Goal: Task Accomplishment & Management: Use online tool/utility

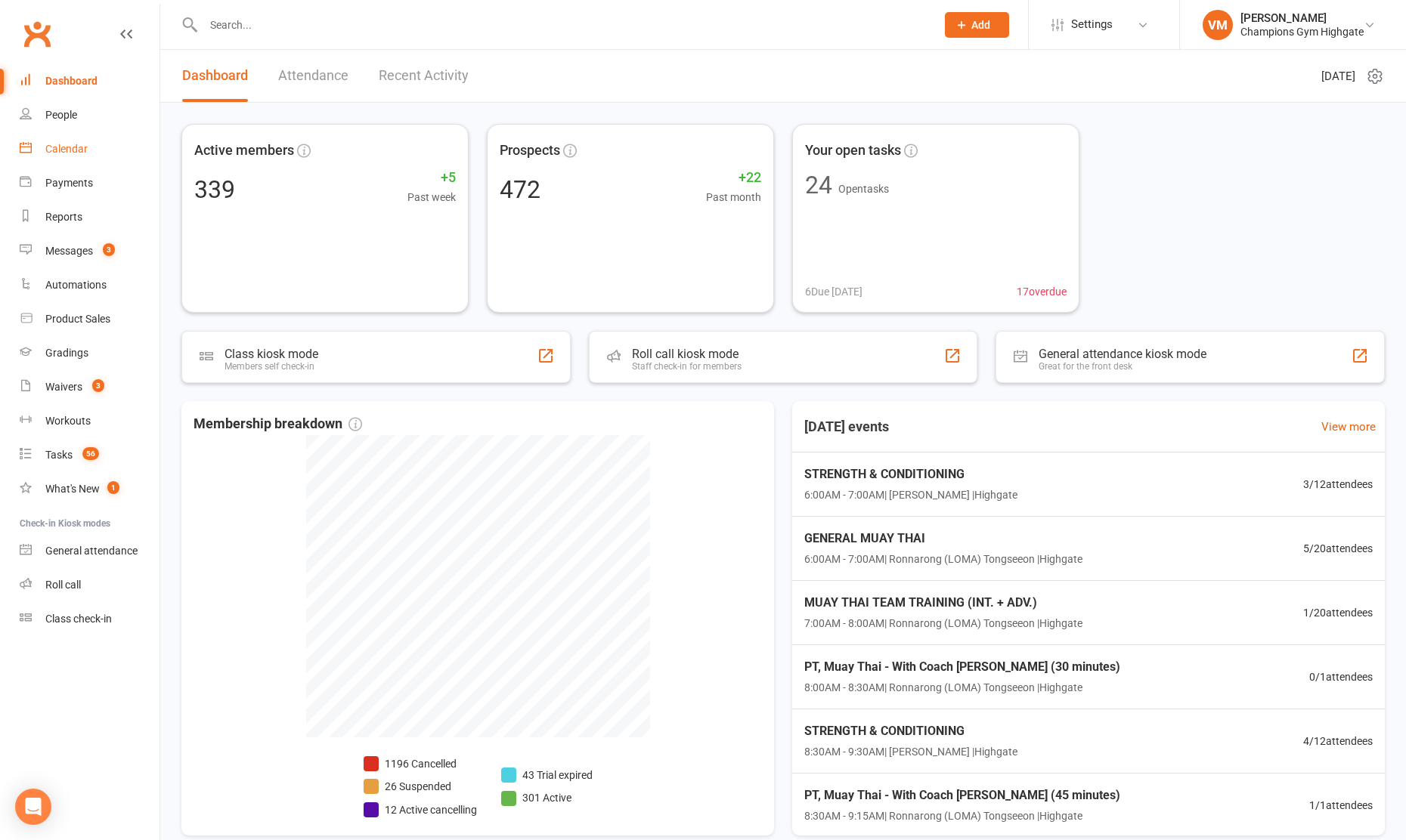
click at [84, 150] on div "Calendar" at bounding box center [66, 149] width 43 height 12
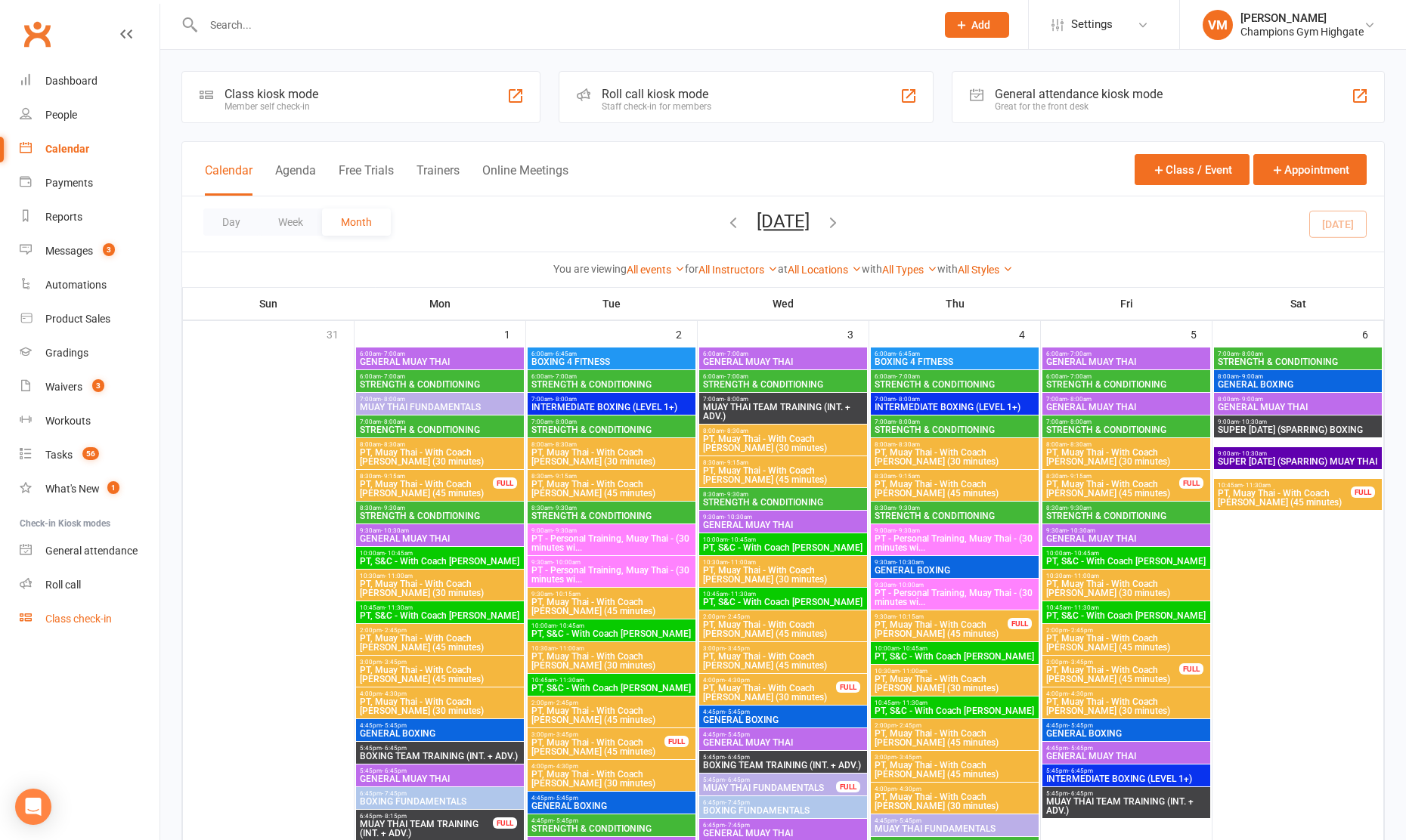
click at [77, 615] on div "Class check-in" at bounding box center [78, 619] width 66 height 12
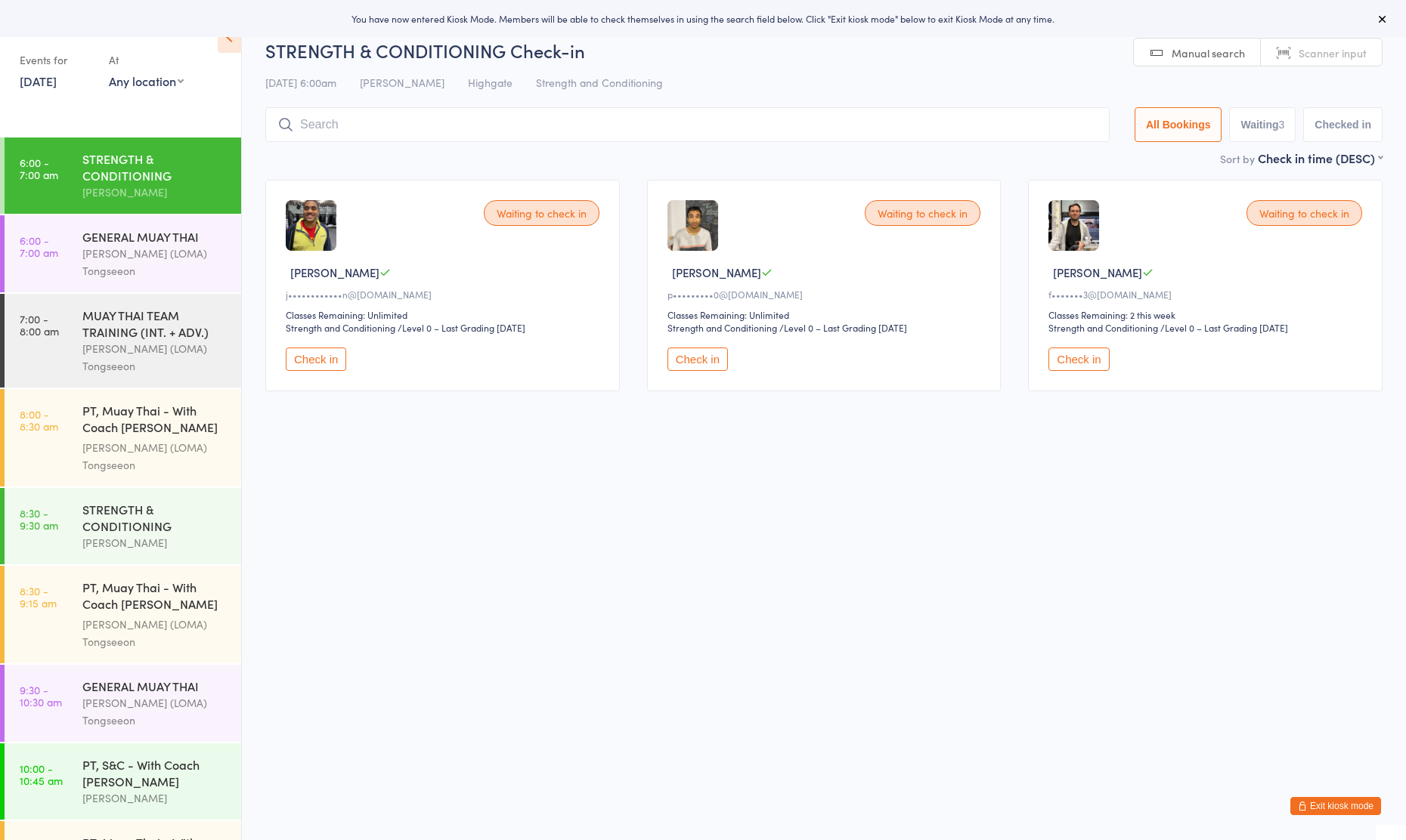
click at [308, 361] on button "Check in" at bounding box center [316, 359] width 61 height 24
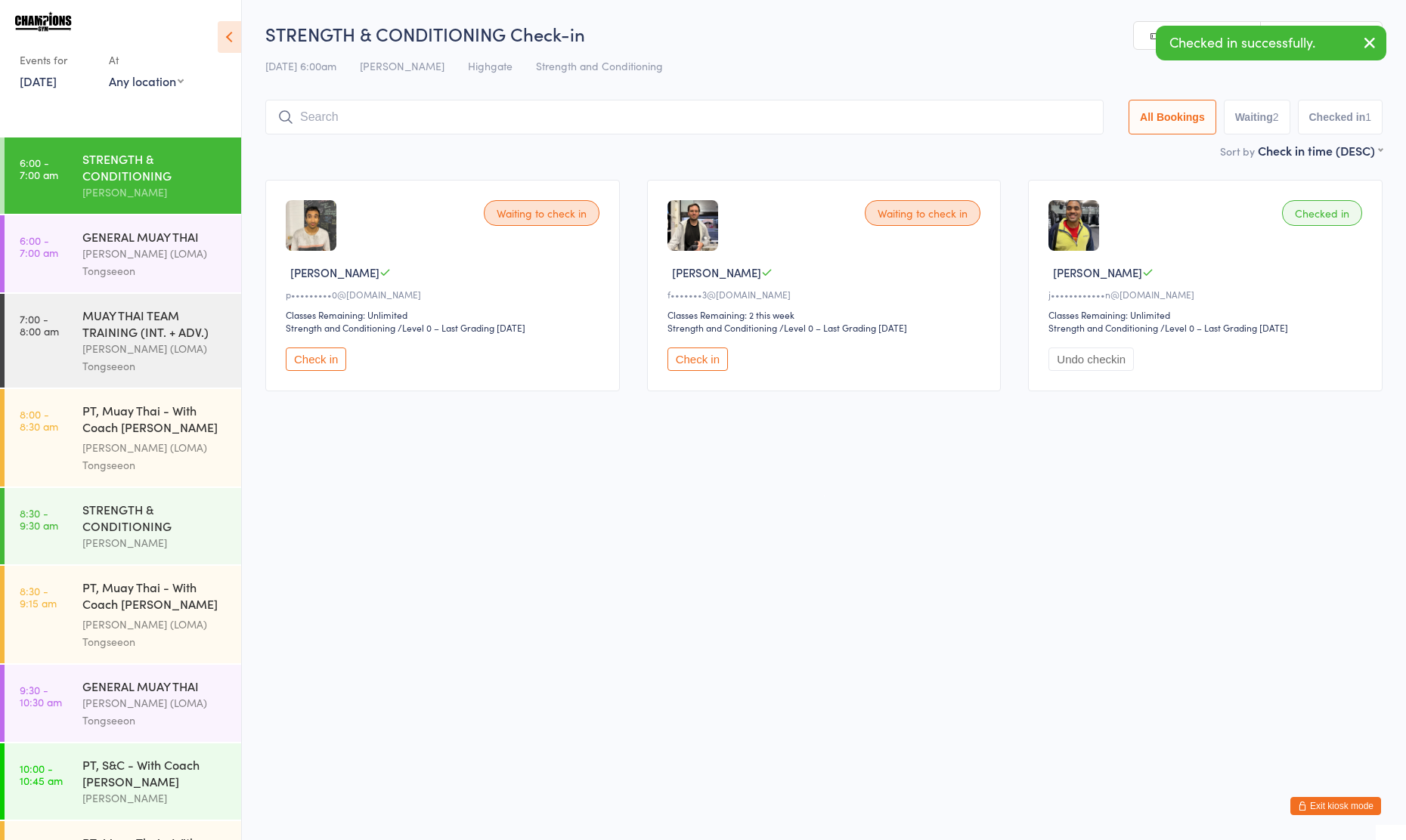
click at [318, 360] on button "Check in" at bounding box center [316, 359] width 61 height 24
click at [405, 118] on input "search" at bounding box center [684, 117] width 838 height 35
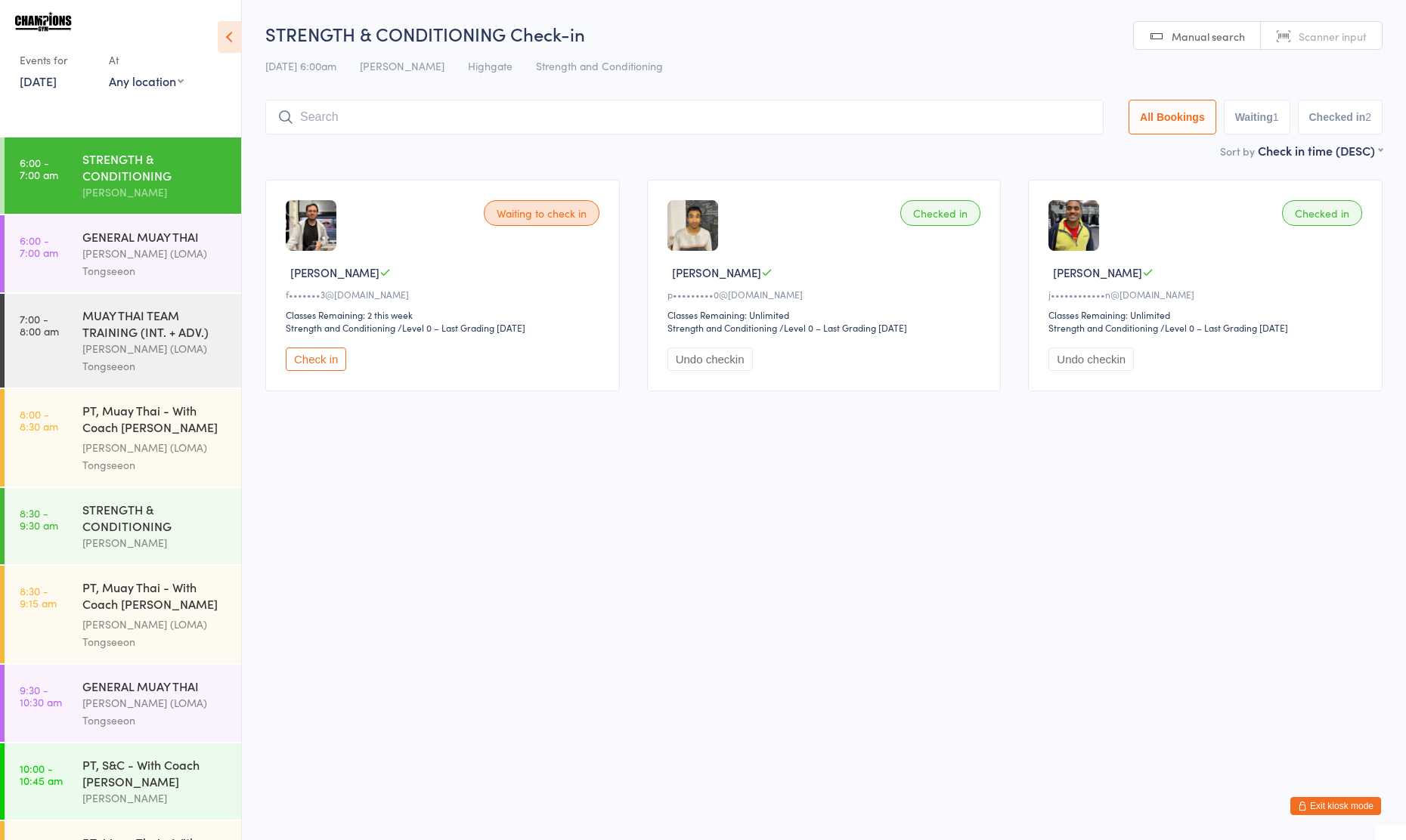
type input "a"
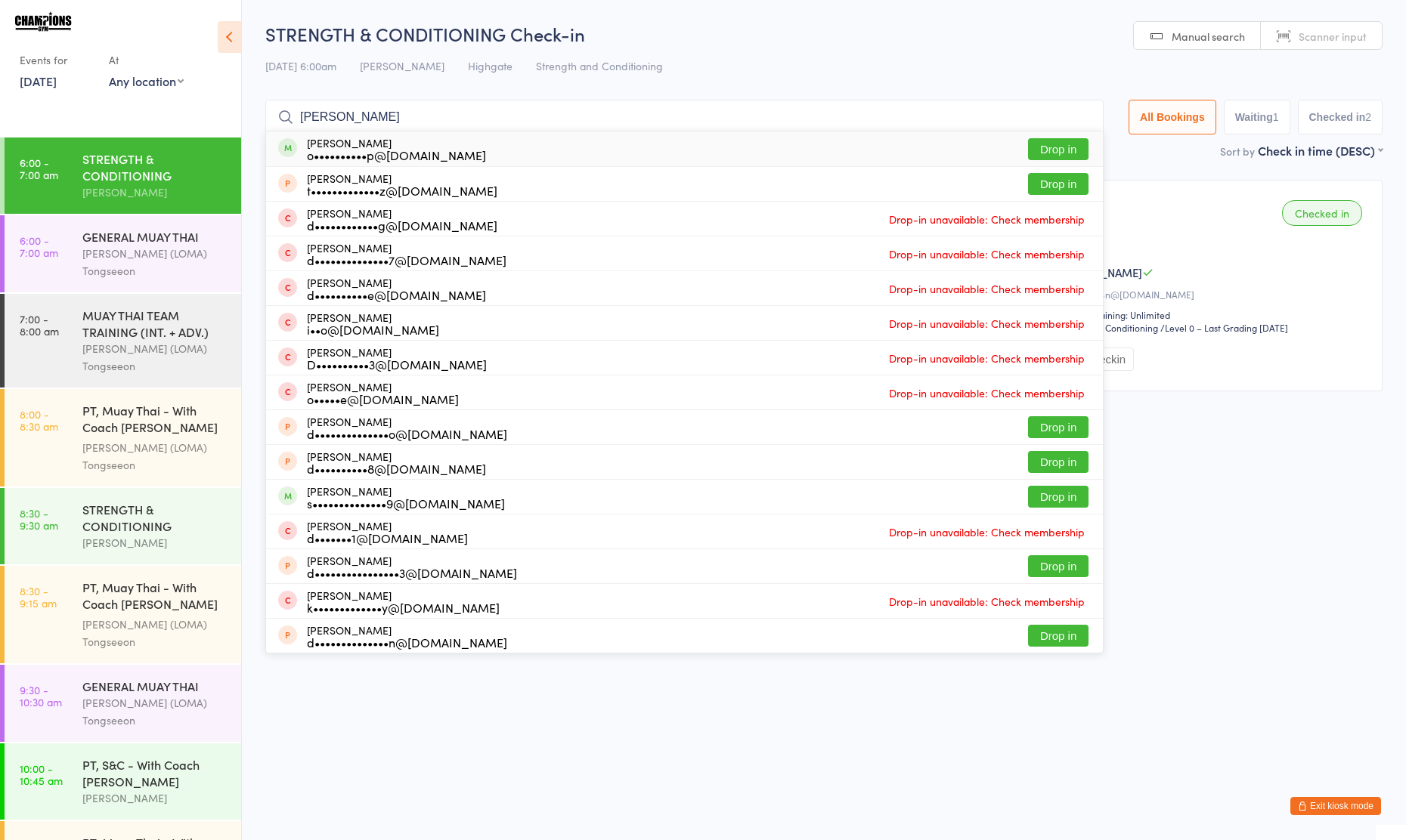
type input "[PERSON_NAME]"
click at [1056, 148] on button "Drop in" at bounding box center [1058, 149] width 61 height 22
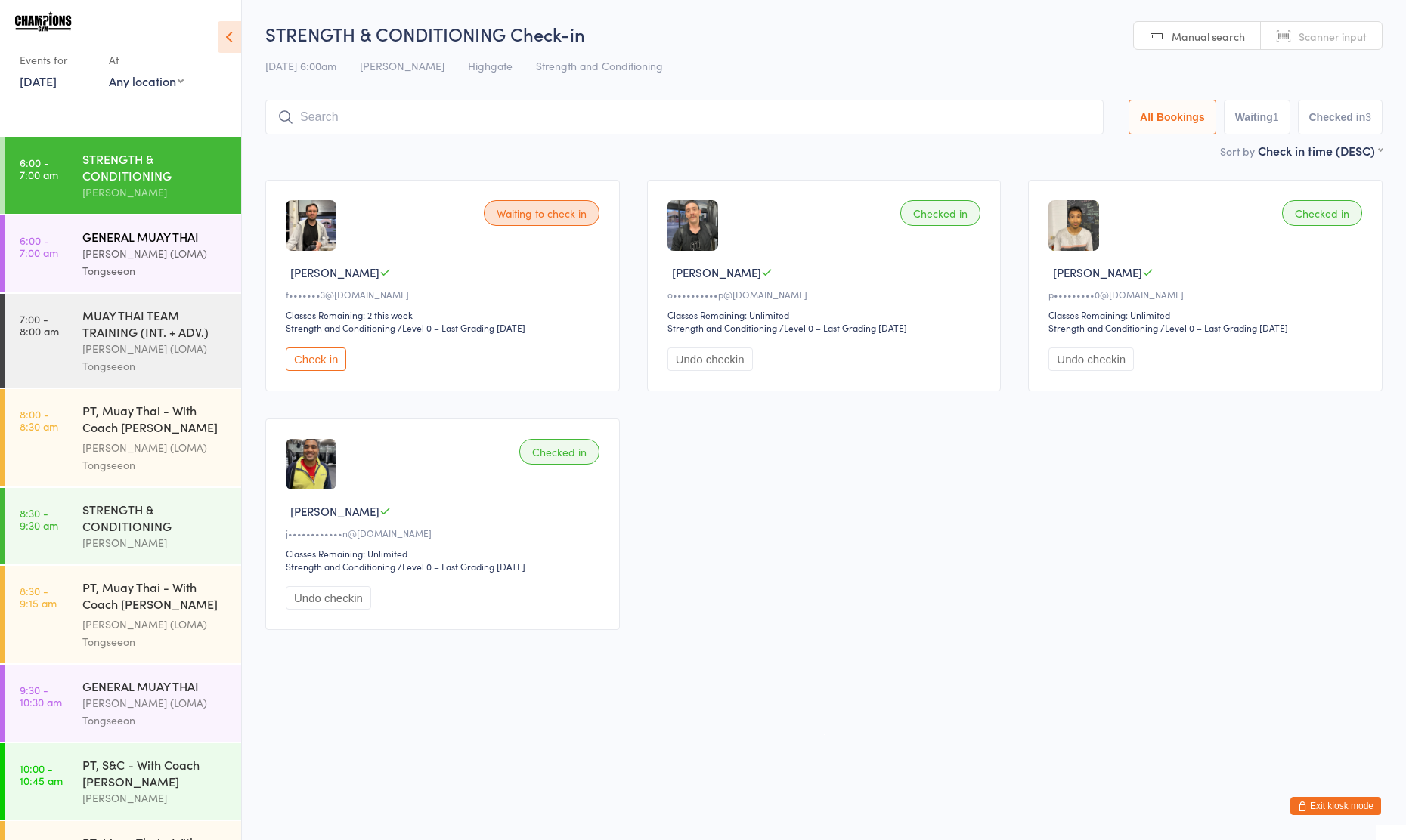
click at [125, 252] on div "[PERSON_NAME] (LOMA) Tongseeon" at bounding box center [155, 262] width 146 height 35
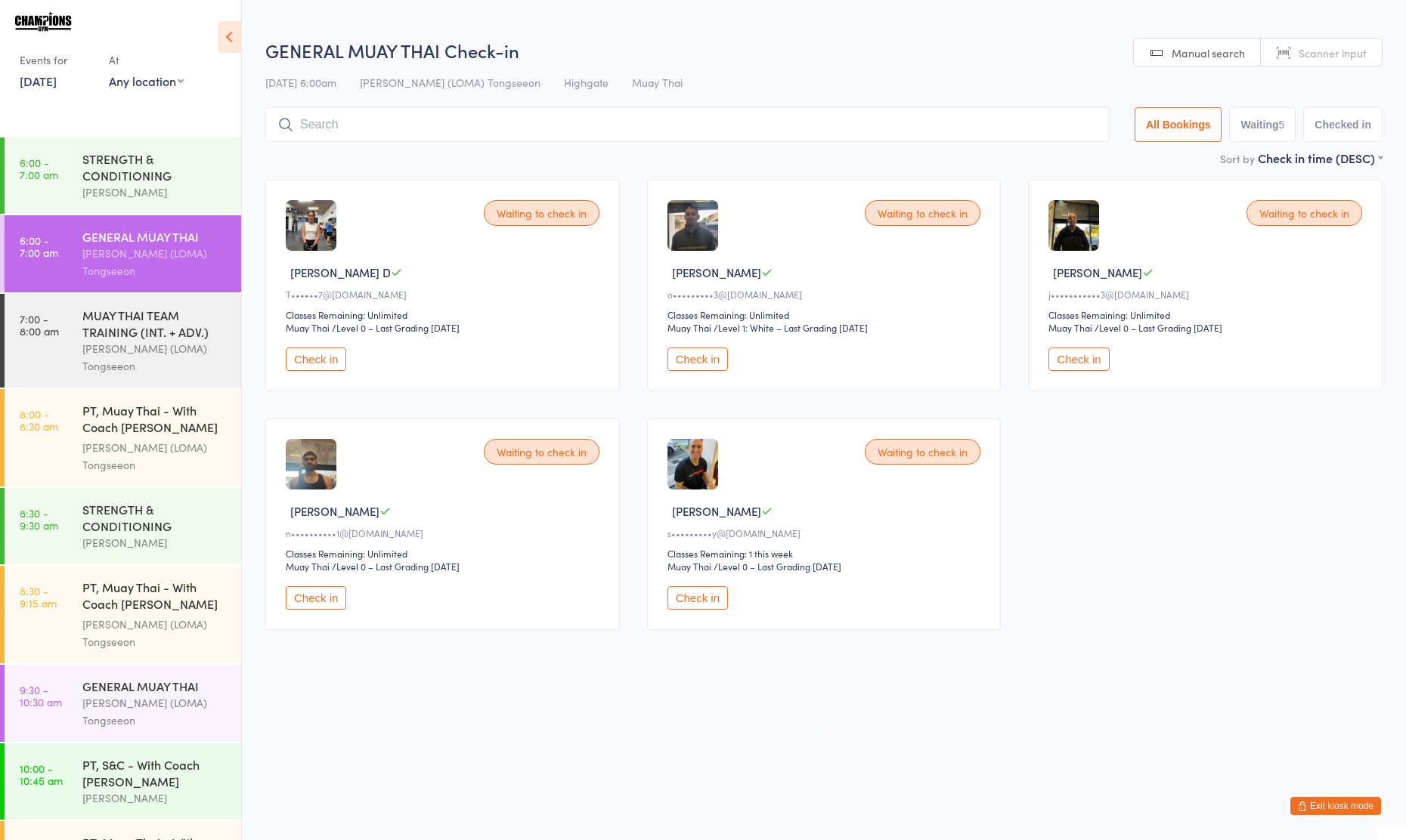
click at [707, 594] on button "Check in" at bounding box center [698, 598] width 61 height 24
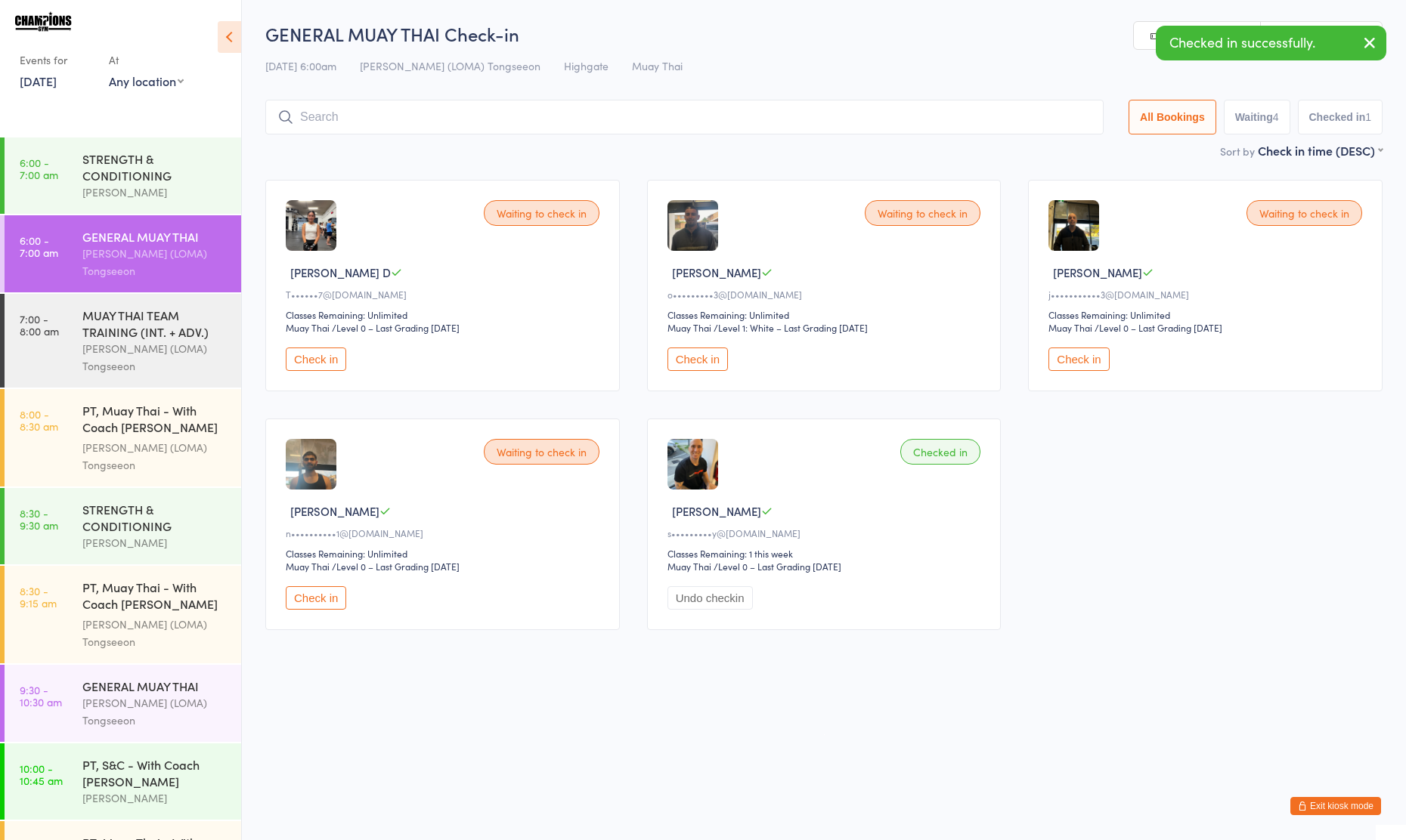
click at [1081, 355] on button "Check in" at bounding box center [1079, 359] width 61 height 24
click at [641, 115] on input "search" at bounding box center [684, 117] width 838 height 35
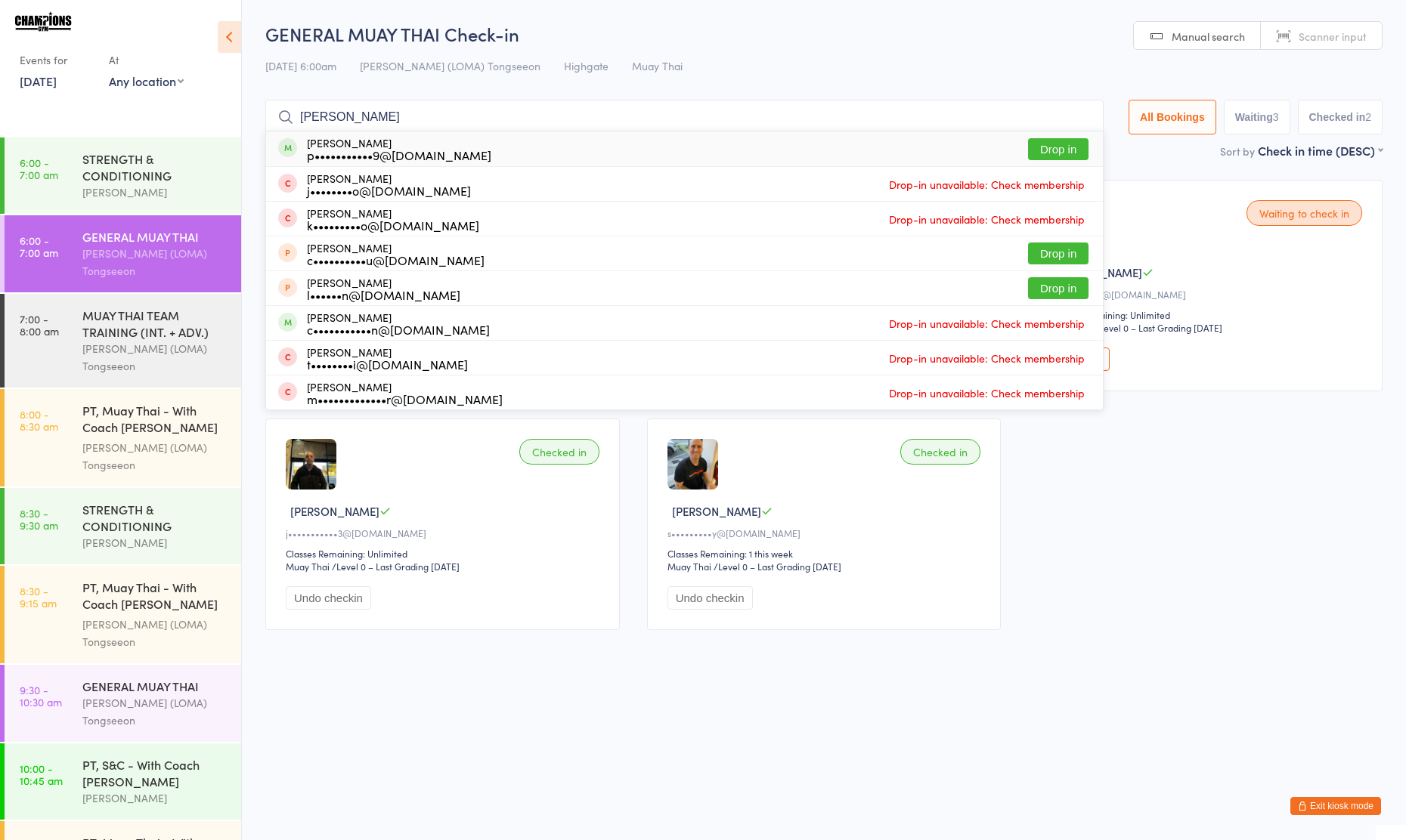
type input "[PERSON_NAME]"
click at [1056, 151] on button "Drop in" at bounding box center [1058, 149] width 61 height 22
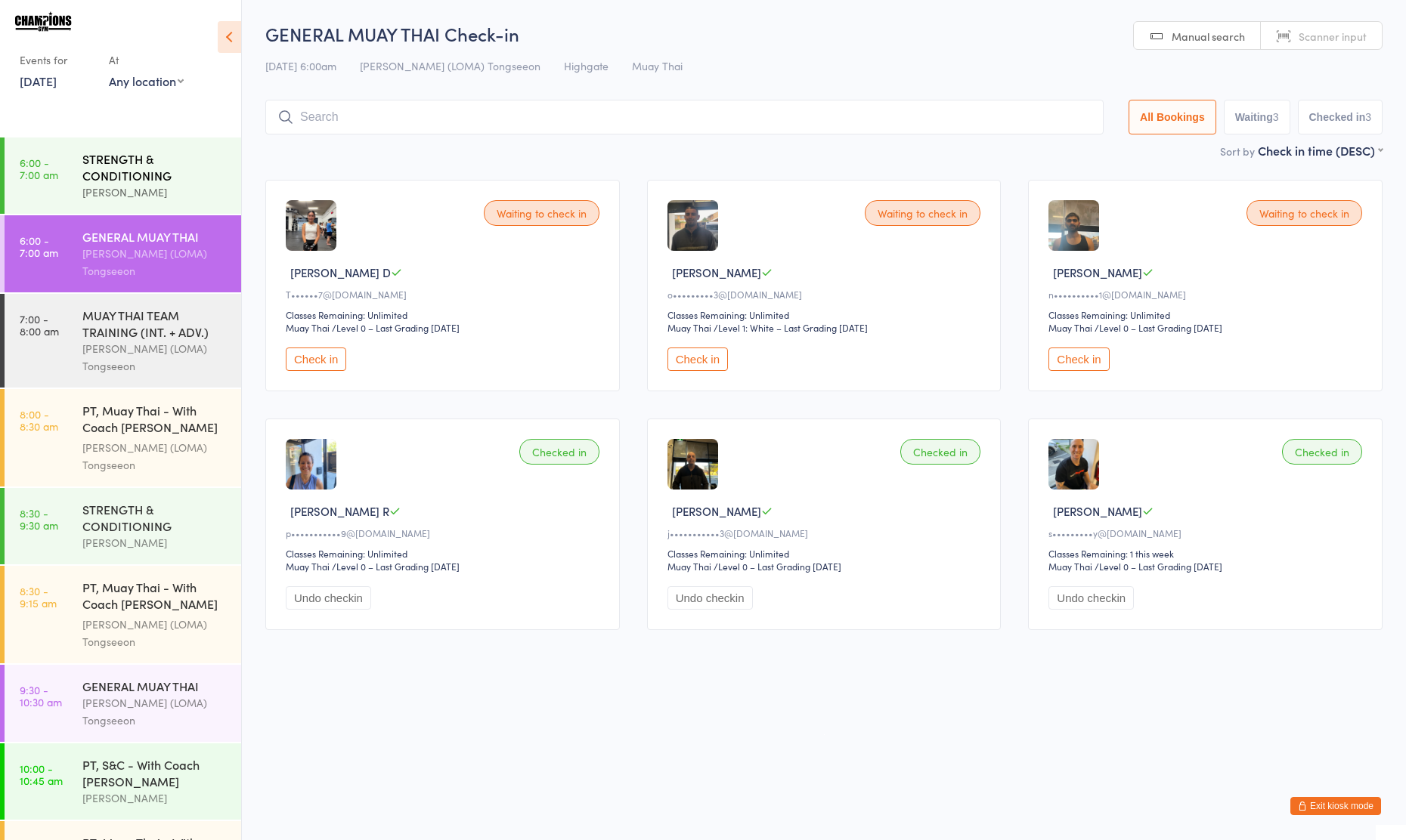
click at [107, 193] on div "[PERSON_NAME]" at bounding box center [155, 192] width 146 height 18
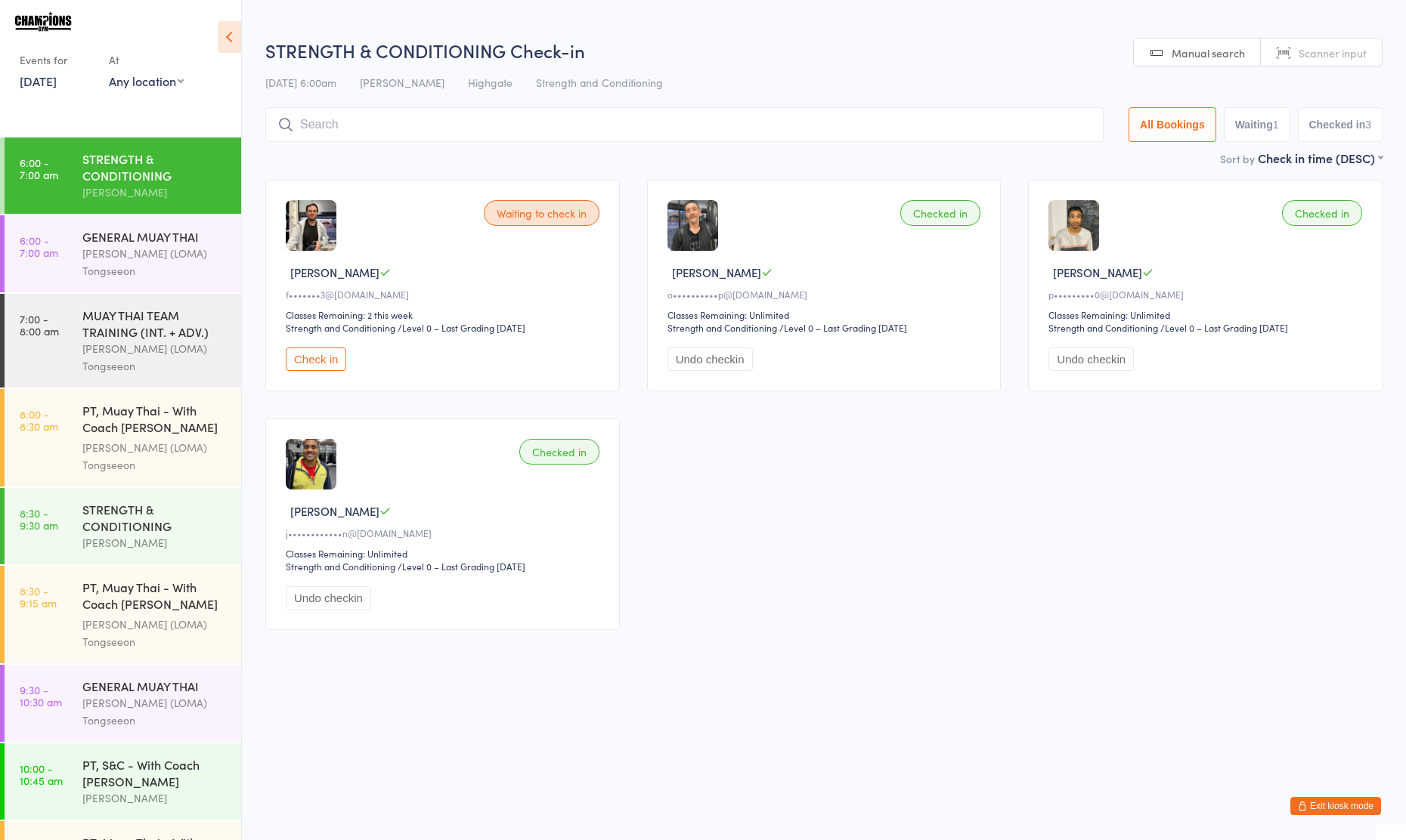
click at [334, 356] on button "Check in" at bounding box center [316, 359] width 61 height 24
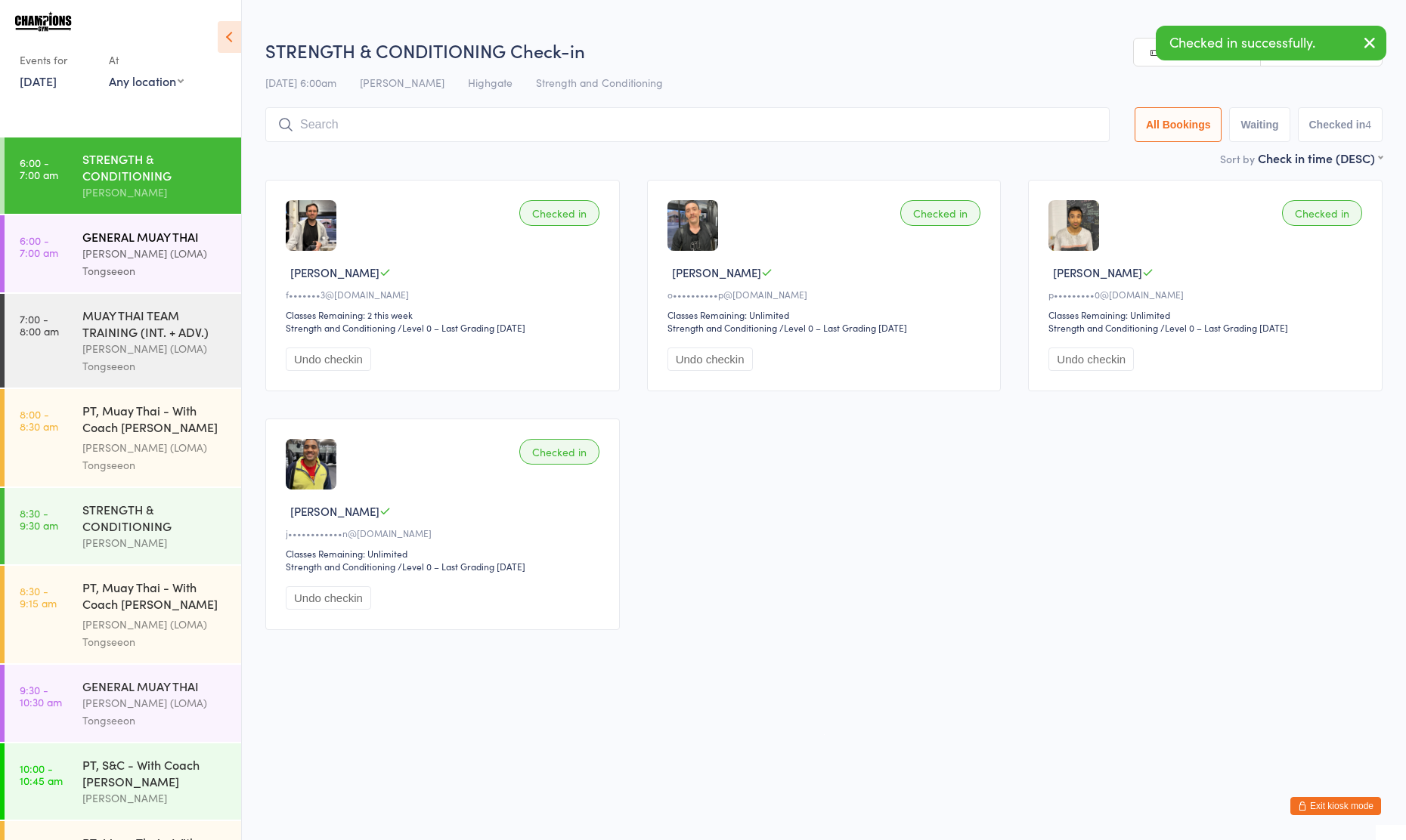
click at [191, 246] on div "[PERSON_NAME] (LOMA) Tongseeon" at bounding box center [155, 262] width 146 height 35
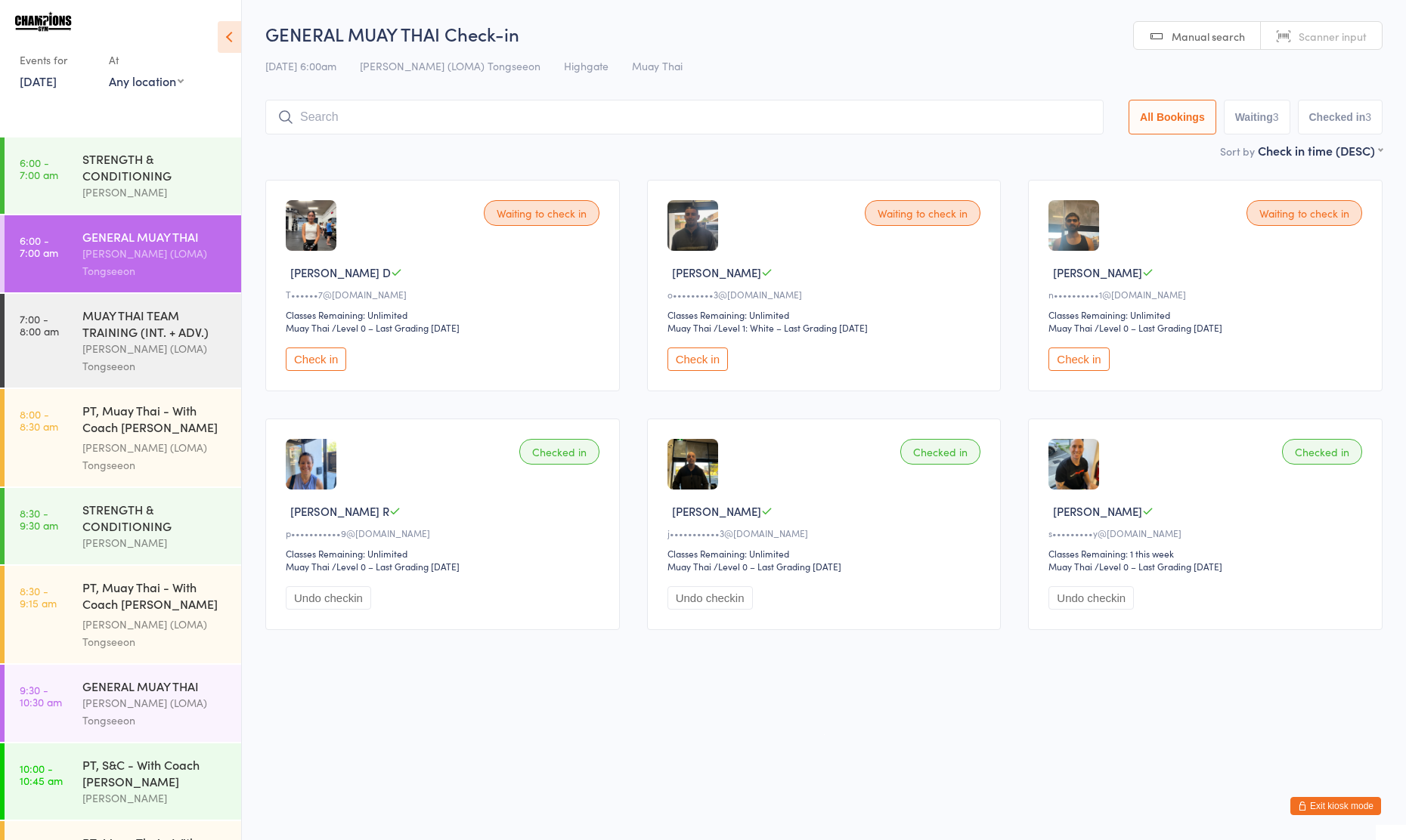
click at [703, 360] on button "Check in" at bounding box center [698, 359] width 61 height 24
click at [323, 359] on button "Check in" at bounding box center [316, 359] width 61 height 24
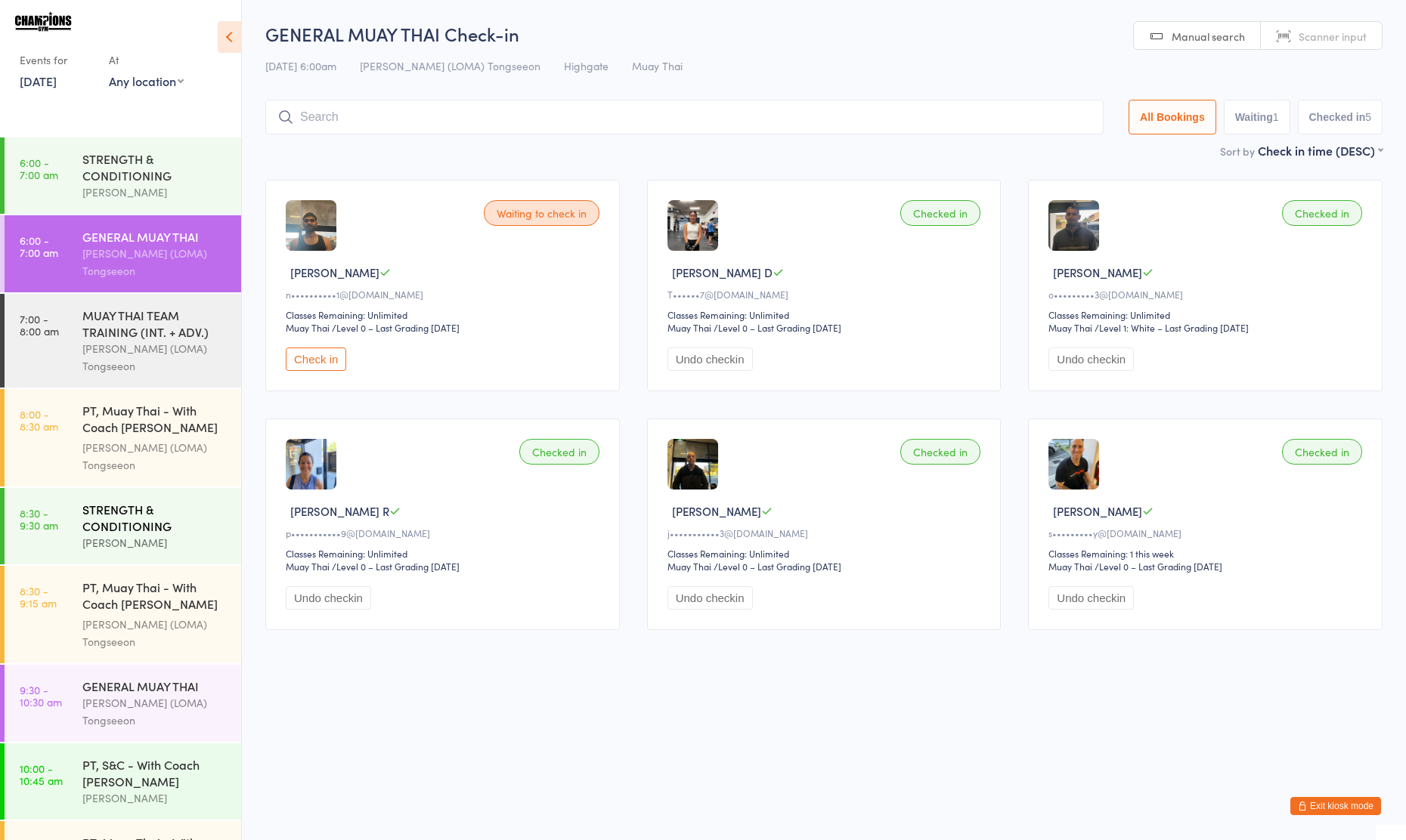
click at [164, 520] on div "STRENGTH & CONDITIONING" at bounding box center [155, 518] width 146 height 34
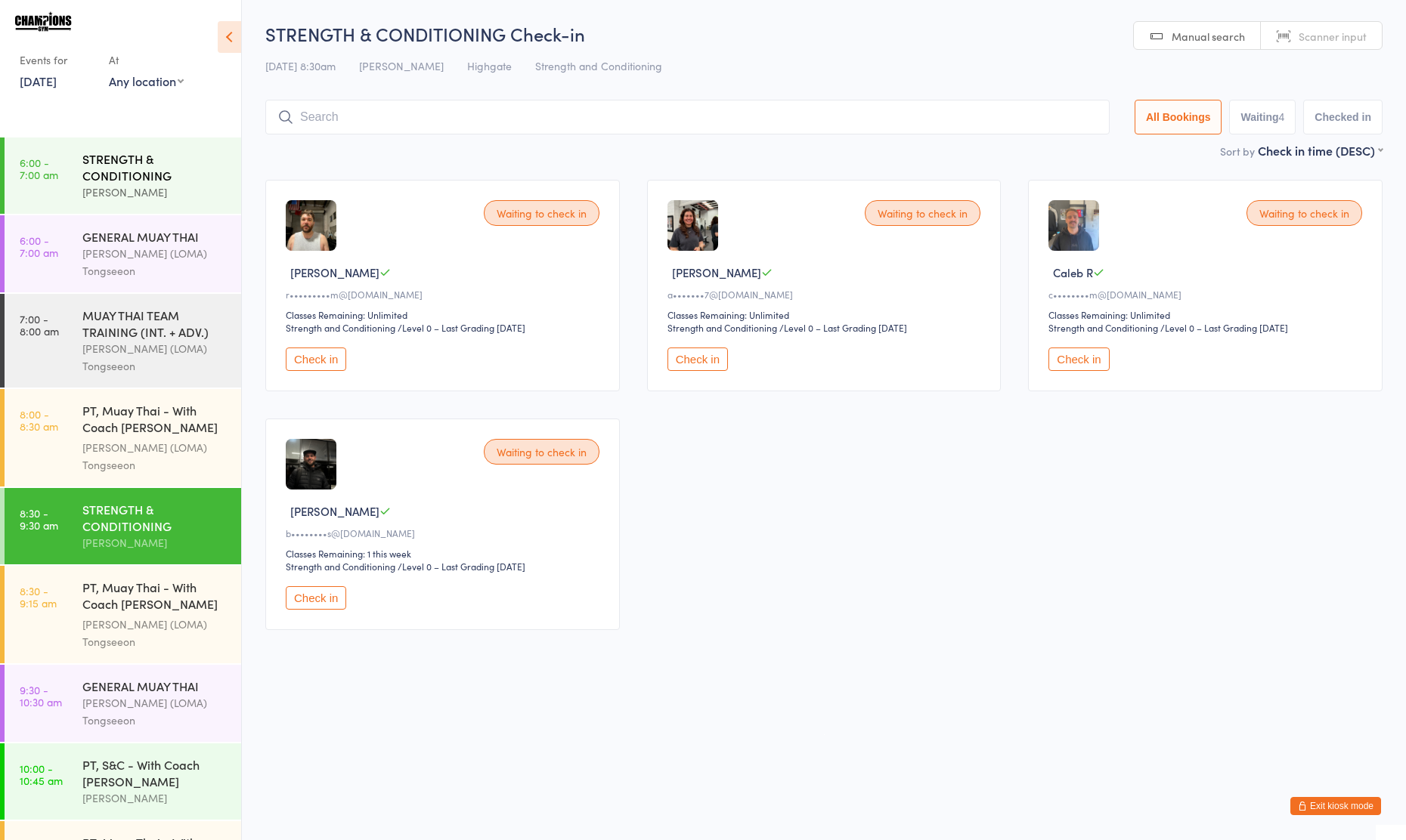
click at [139, 178] on div "STRENGTH & CONDITIONING" at bounding box center [155, 168] width 146 height 34
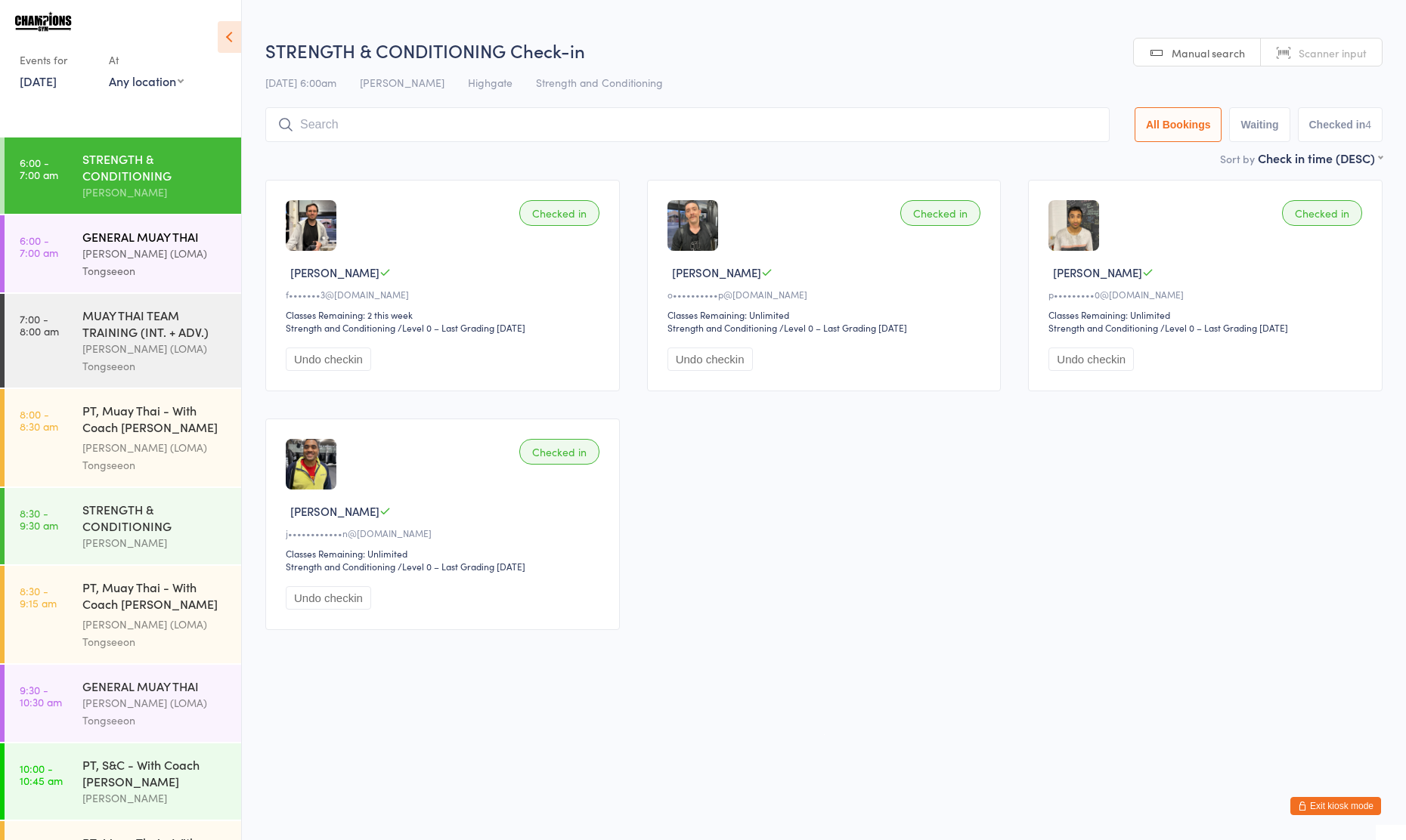
click at [138, 247] on div "[PERSON_NAME] (LOMA) Tongseeon" at bounding box center [155, 262] width 146 height 35
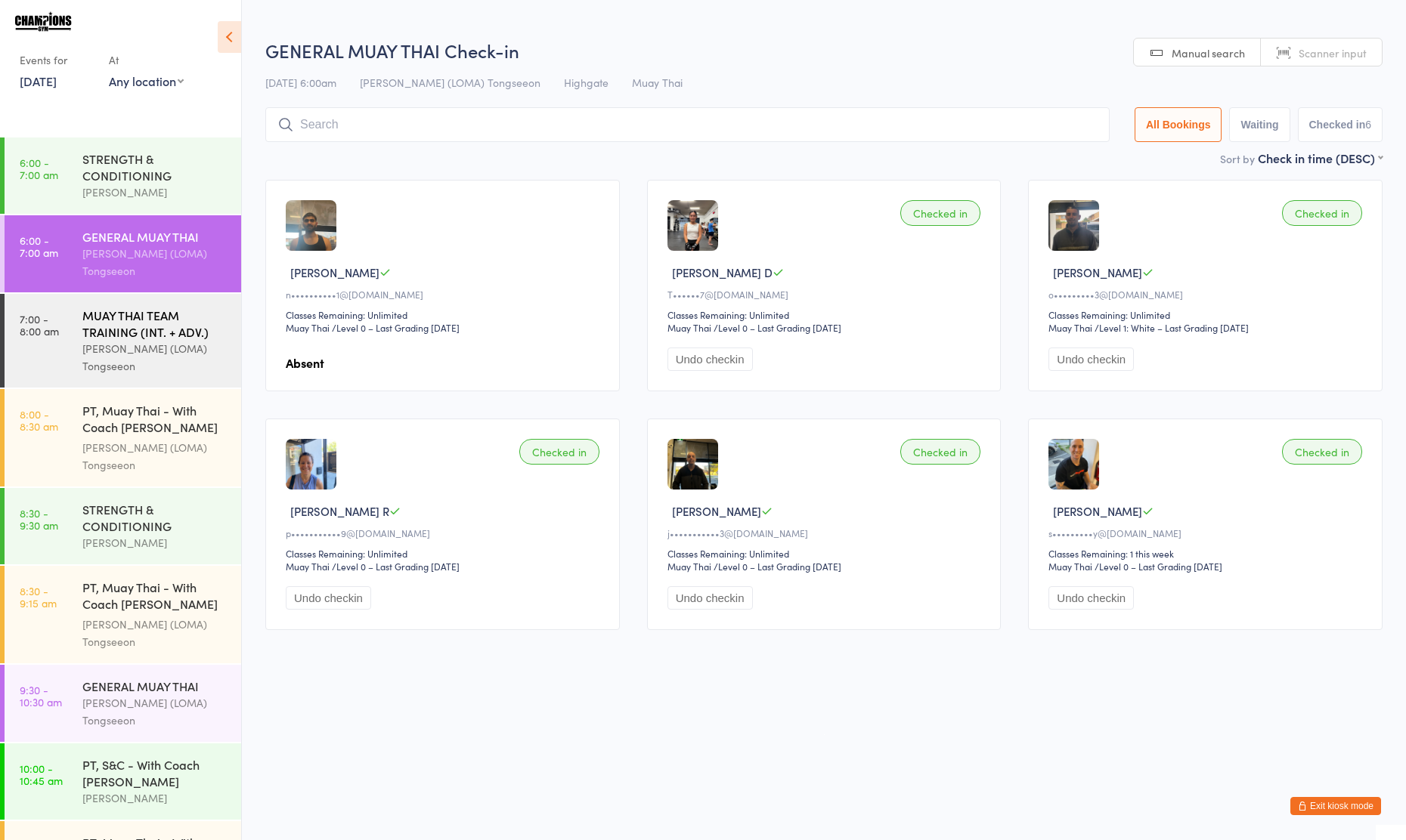
click at [134, 325] on div "MUAY THAI TEAM TRAINING (INT. + ADV.)" at bounding box center [155, 323] width 146 height 34
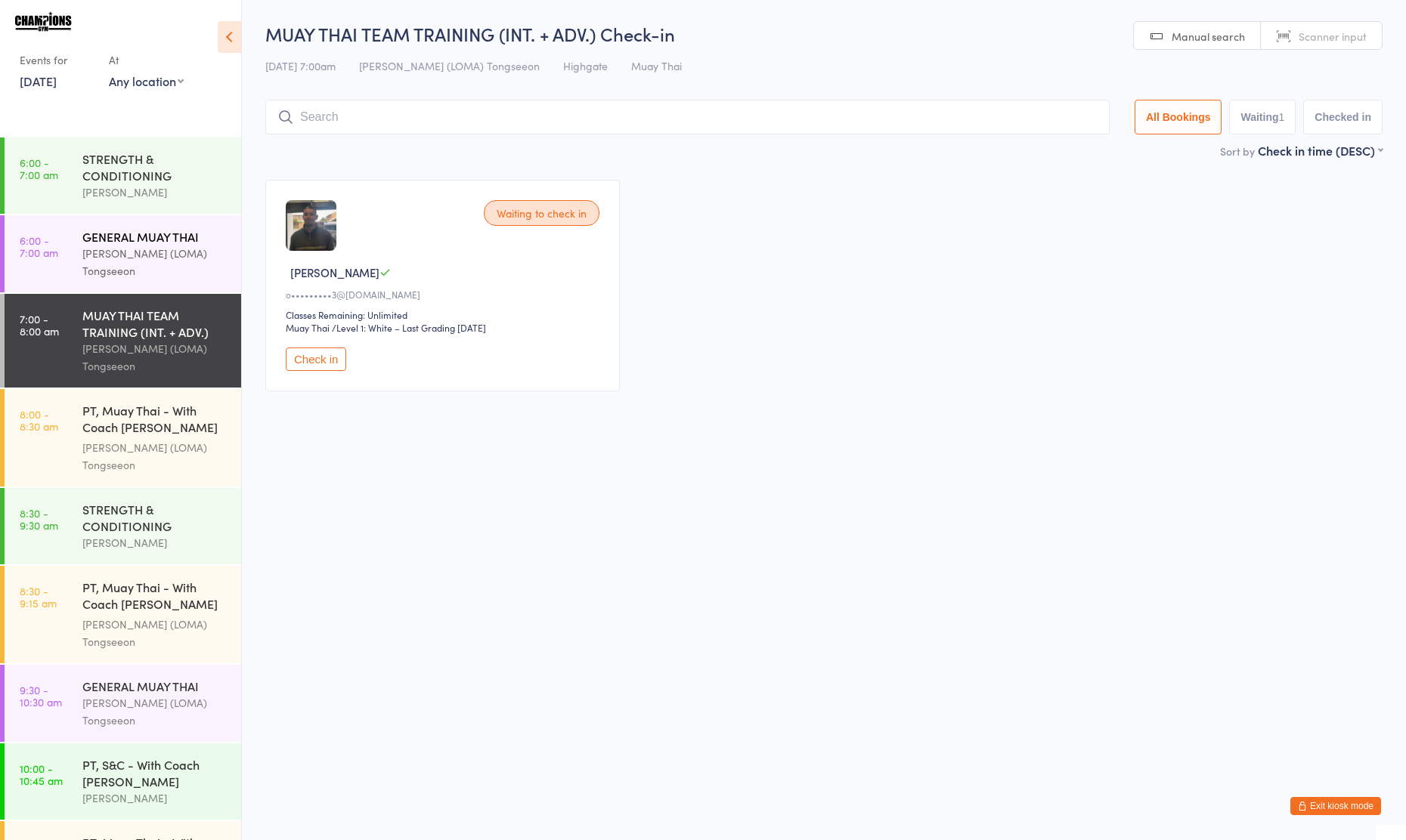
click at [130, 265] on div "[PERSON_NAME] (LOMA) Tongseeon" at bounding box center [155, 262] width 146 height 35
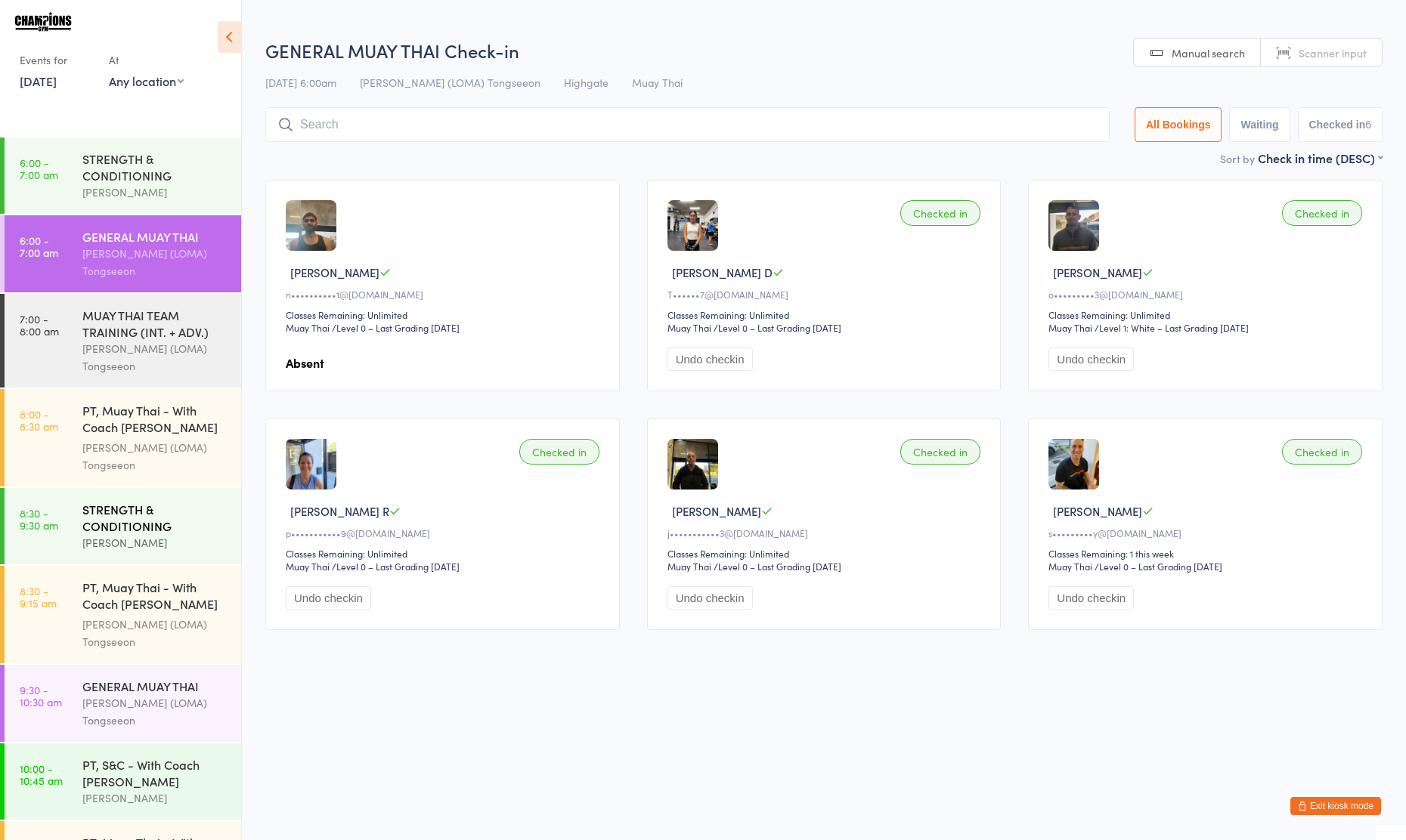
click at [115, 535] on div "[PERSON_NAME]" at bounding box center [155, 543] width 146 height 18
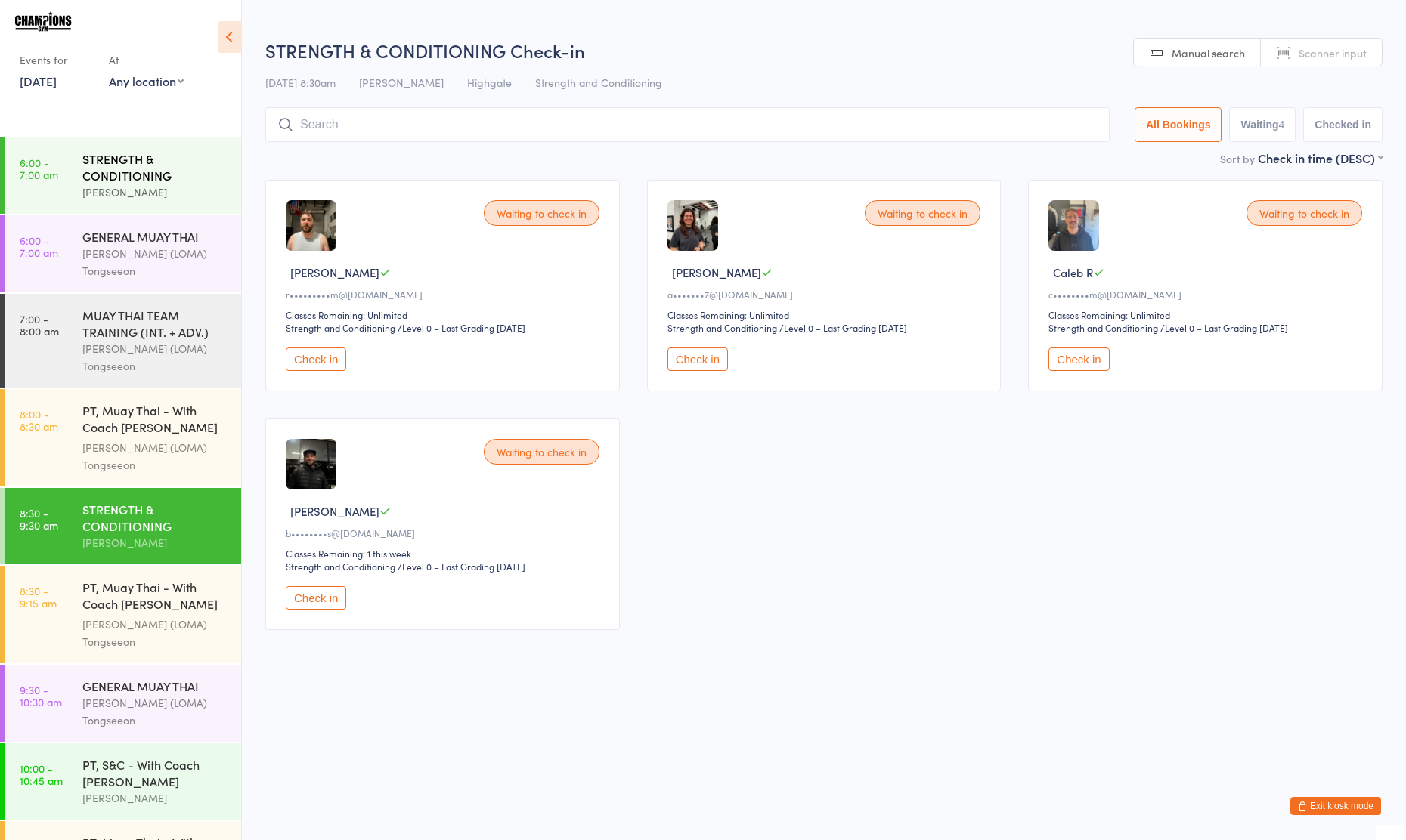
click at [145, 163] on div "STRENGTH & CONDITIONING" at bounding box center [155, 168] width 146 height 34
